Goal: Information Seeking & Learning: Learn about a topic

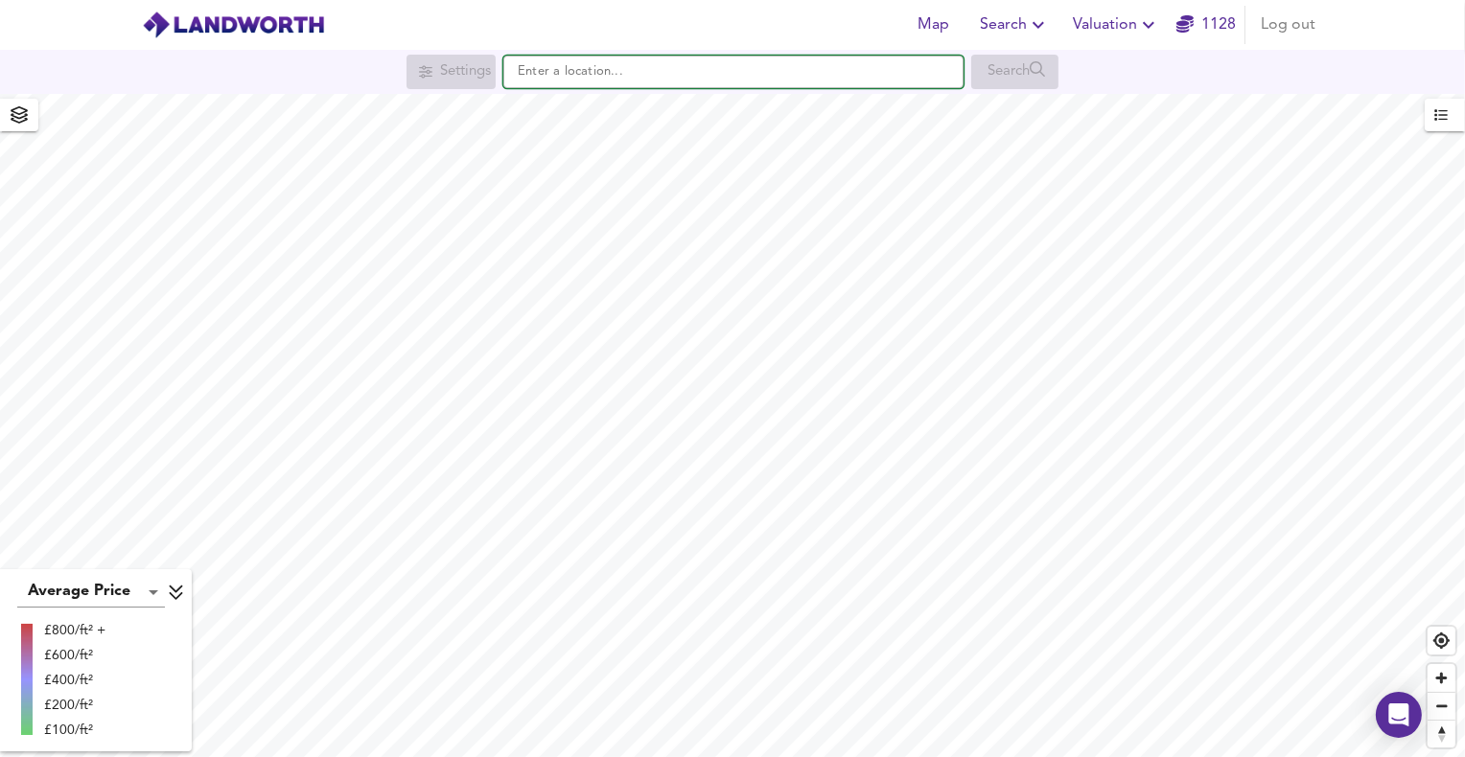
click at [668, 76] on input "text" at bounding box center [733, 72] width 460 height 33
paste input "TQ8 8AR"
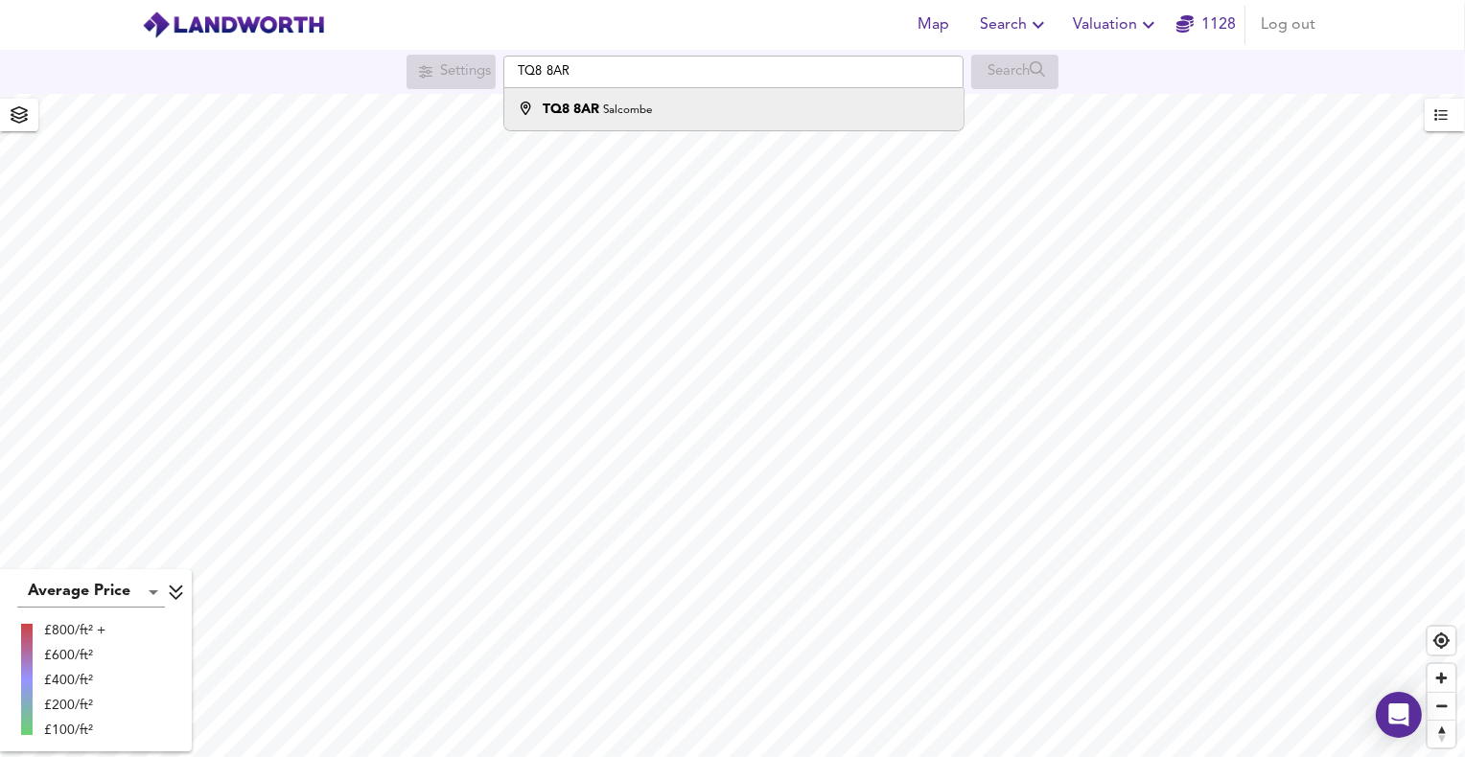
click at [598, 109] on strong "TQ8 8AR" at bounding box center [571, 109] width 57 height 13
type input "Salcombe TQ8 8AR"
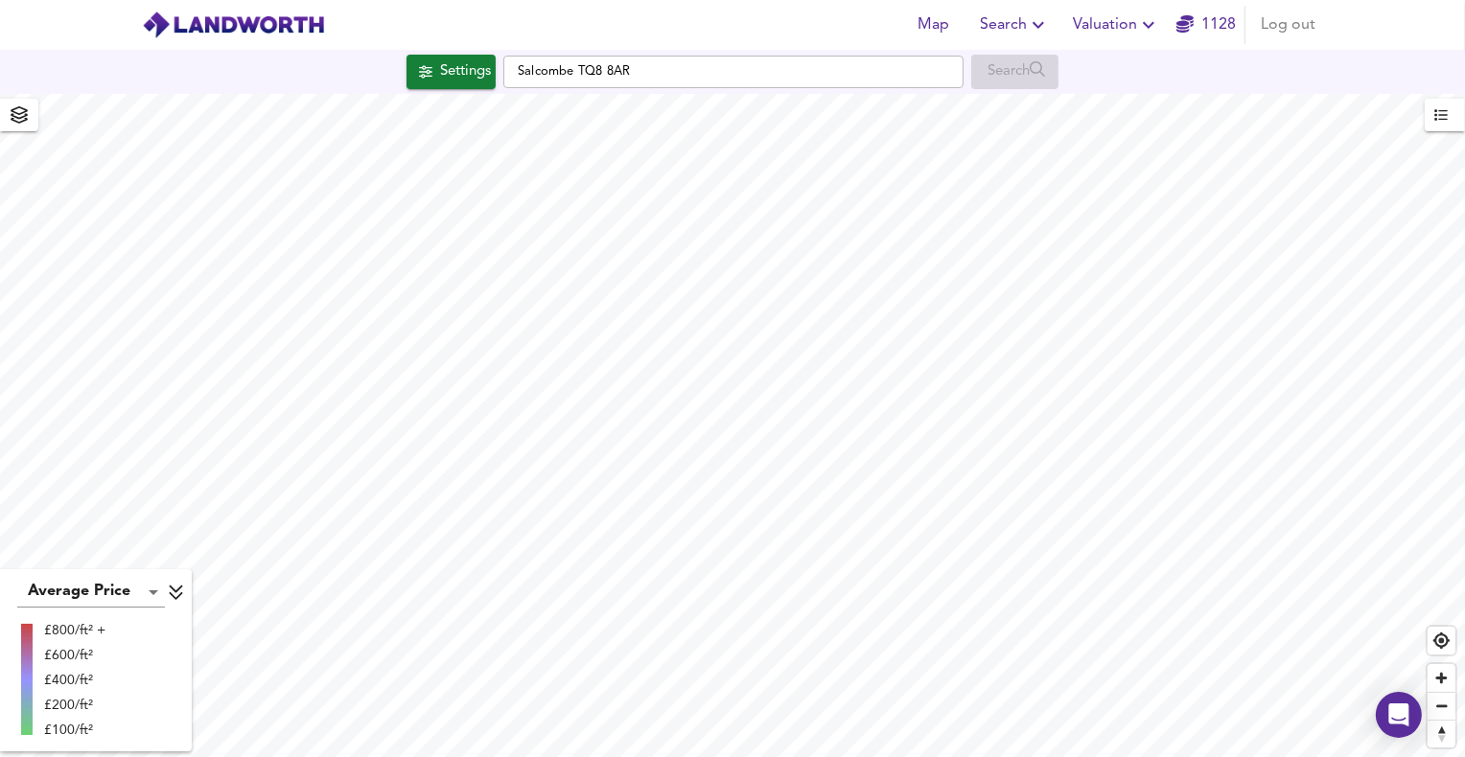
checkbox input "false"
checkbox input "true"
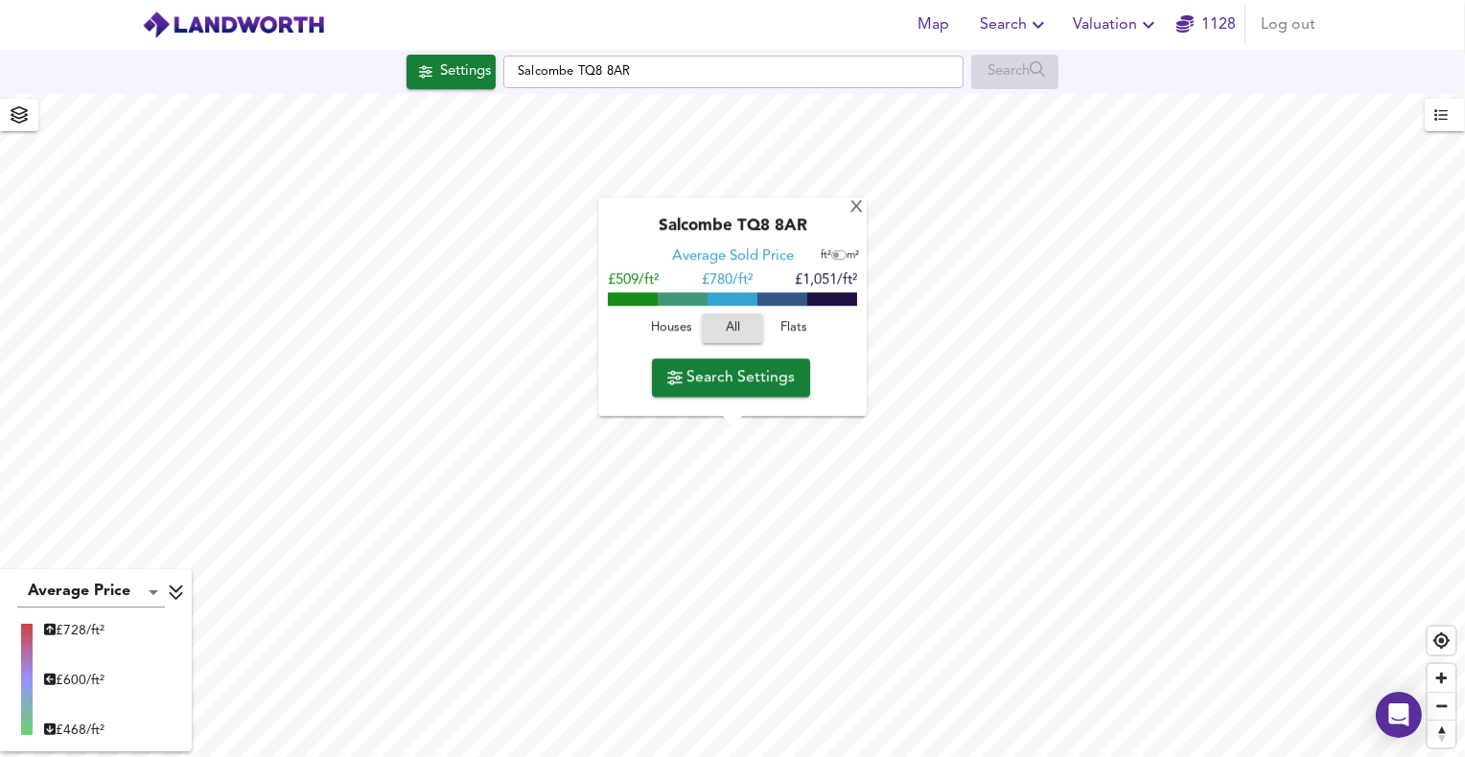
click at [672, 320] on span "Houses" at bounding box center [671, 329] width 52 height 22
click at [734, 329] on span "All" at bounding box center [733, 329] width 52 height 22
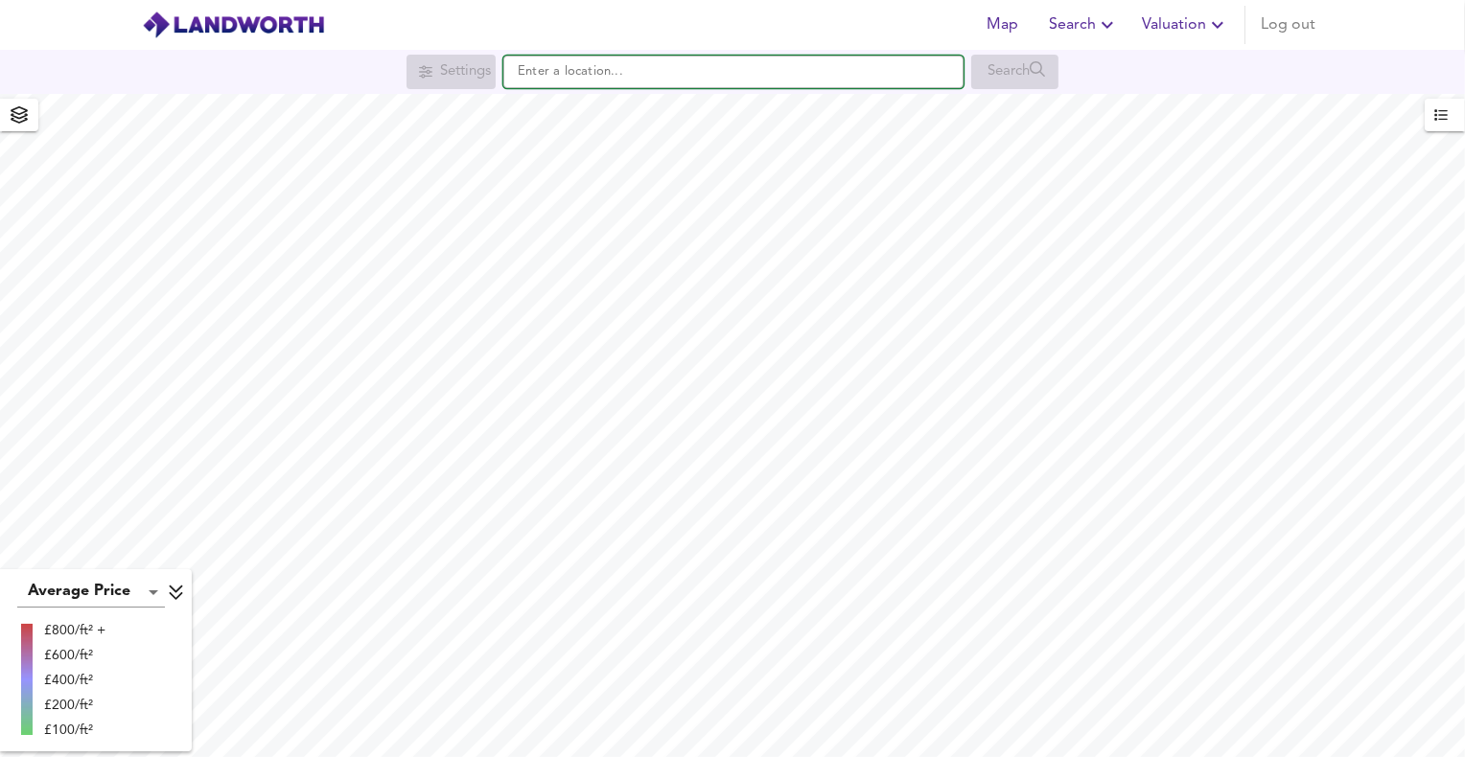
click at [616, 84] on input "text" at bounding box center [733, 72] width 460 height 33
paste input "WS6 6BD"
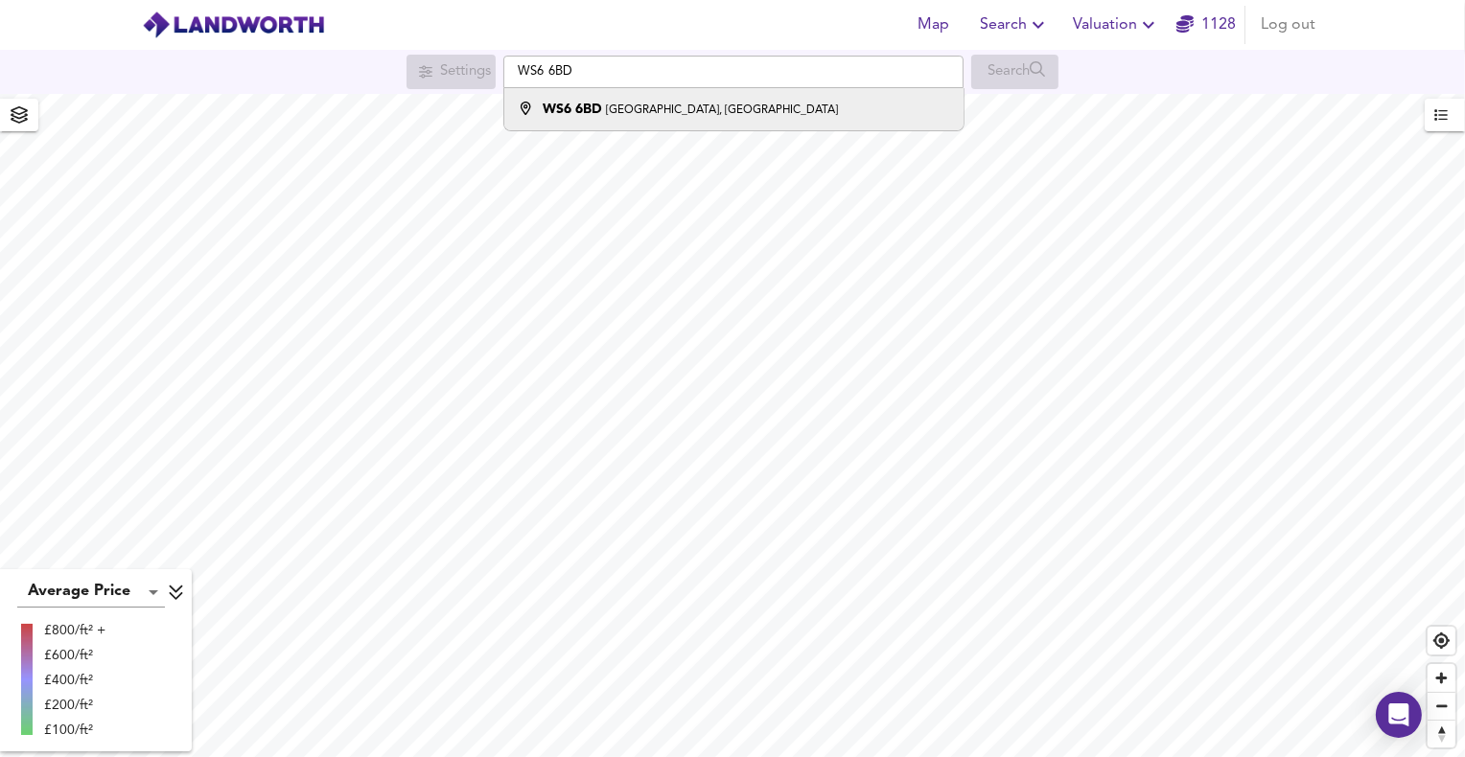
click at [596, 116] on strong "WS6 6BD" at bounding box center [572, 109] width 59 height 13
type input "[STREET_ADDRESS]"
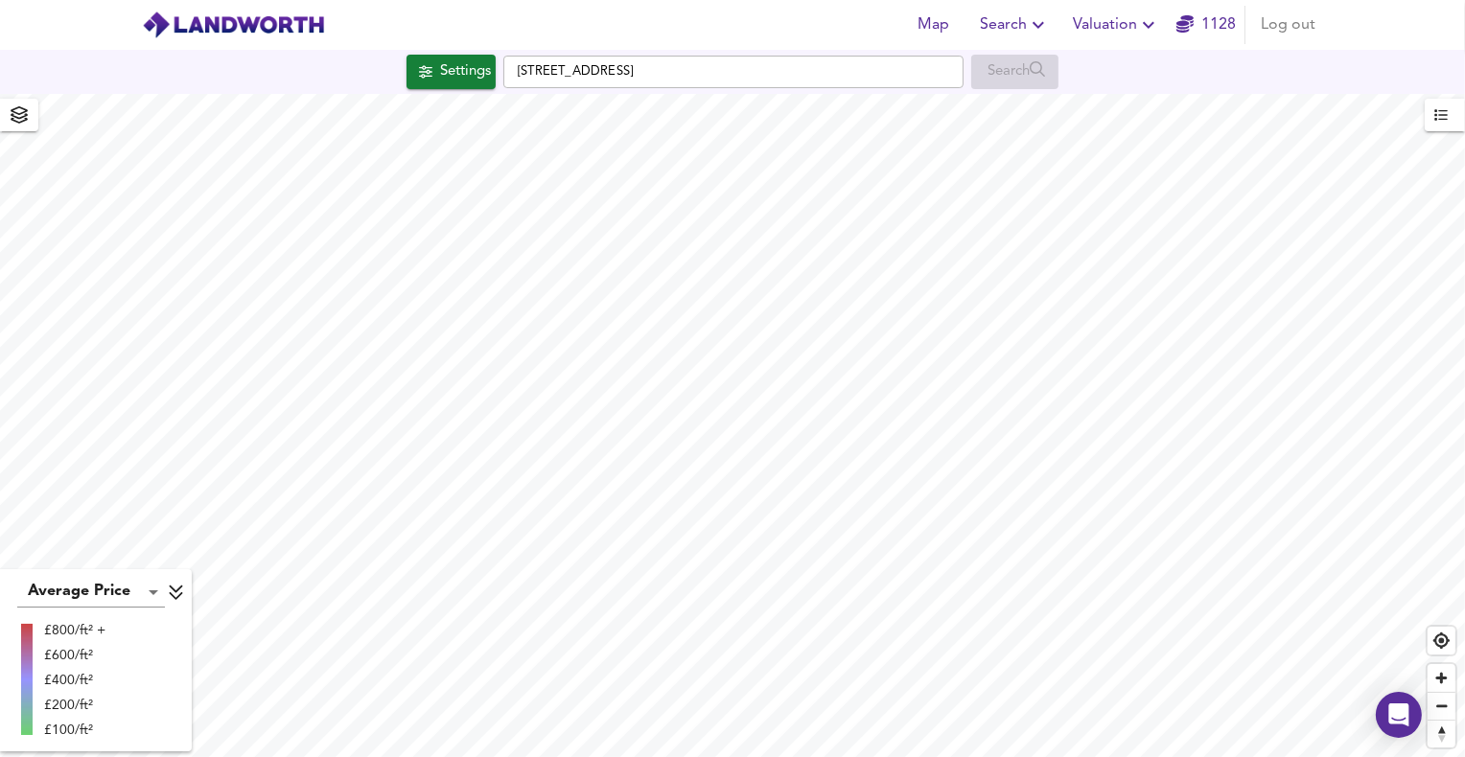
checkbox input "false"
checkbox input "true"
